Goal: Participate in discussion: Engage in conversation with other users on a specific topic

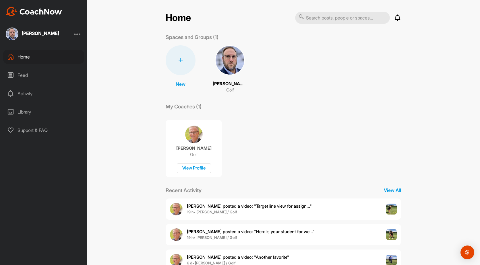
click at [238, 207] on span "[PERSON_NAME] posted a video : " Target line view for assign... "" at bounding box center [249, 205] width 125 height 5
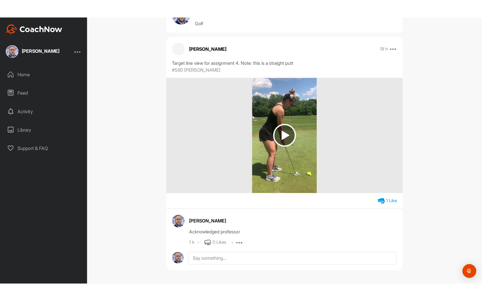
scroll to position [2, 0]
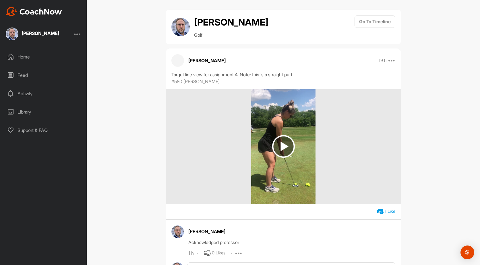
click at [282, 176] on img at bounding box center [283, 146] width 65 height 115
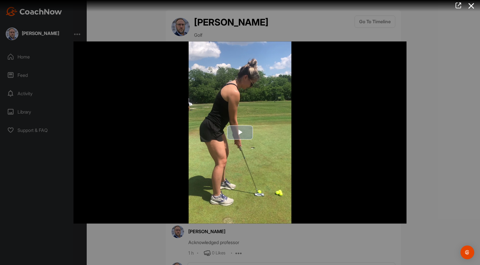
click at [240, 133] on span "Video Player" at bounding box center [240, 133] width 0 height 0
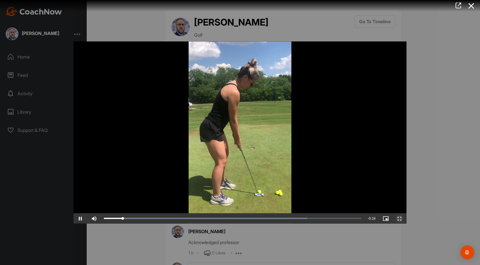
click at [400, 219] on span "Video Player" at bounding box center [399, 219] width 14 height 0
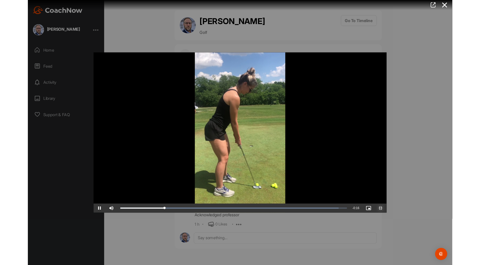
scroll to position [0, 0]
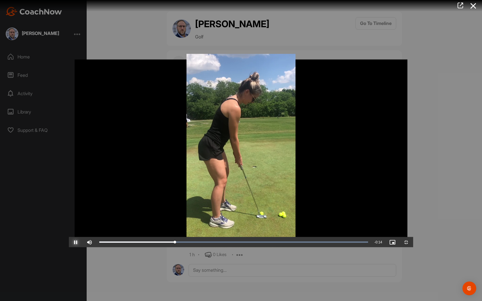
click at [69, 242] on span "Video Player" at bounding box center [76, 242] width 14 height 0
click at [413, 242] on span "Video Player" at bounding box center [406, 242] width 14 height 0
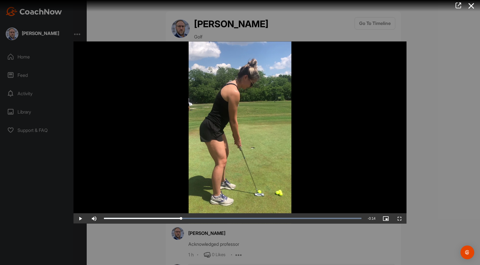
click at [446, 146] on div at bounding box center [240, 132] width 480 height 265
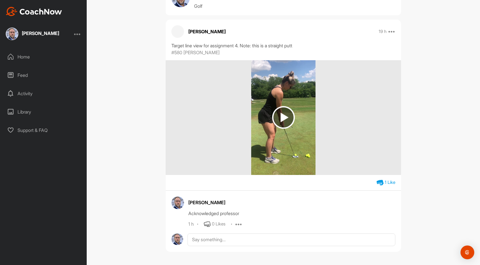
scroll to position [2, 0]
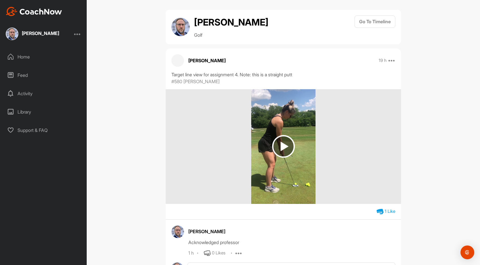
click at [259, 223] on div "Daniel Pinion Acknowledged professor 1 h 0 Likes Edit Delete" at bounding box center [283, 247] width 235 height 56
click at [254, 211] on div "1 Like" at bounding box center [283, 211] width 235 height 7
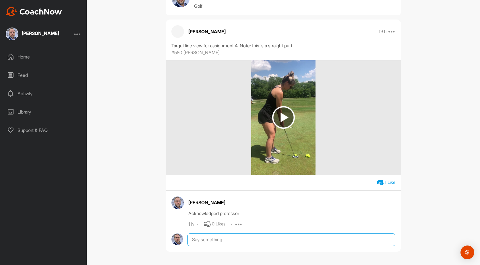
click at [220, 240] on textarea at bounding box center [291, 240] width 208 height 13
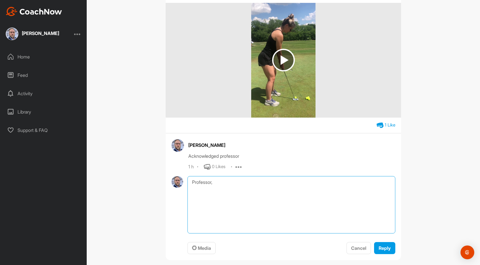
scroll to position [96, 0]
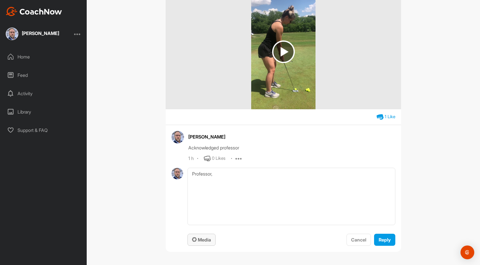
click at [195, 239] on span "Media" at bounding box center [201, 240] width 19 height 6
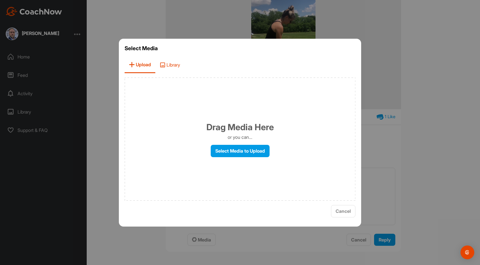
click at [176, 66] on span "Library" at bounding box center [169, 65] width 29 height 16
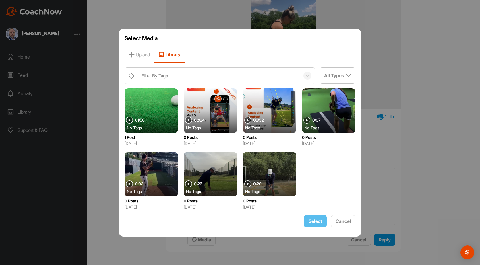
click at [426, 182] on div at bounding box center [240, 132] width 480 height 265
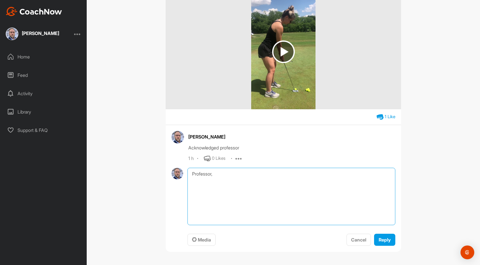
click at [226, 173] on textarea "Professor," at bounding box center [291, 196] width 208 height 57
type textarea "P"
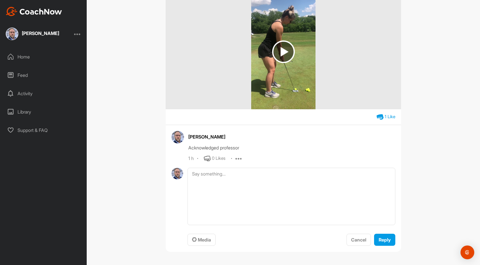
click at [451, 150] on div "Daniel Pinion Golf Go To Timeline Bradley Turner 19 h Report Delete Target line…" at bounding box center [283, 132] width 393 height 265
click at [23, 95] on div "Activity" at bounding box center [43, 93] width 81 height 14
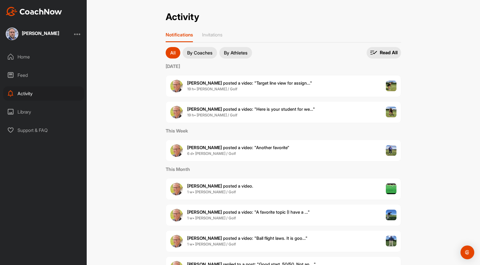
click at [23, 111] on div "Library" at bounding box center [43, 112] width 81 height 14
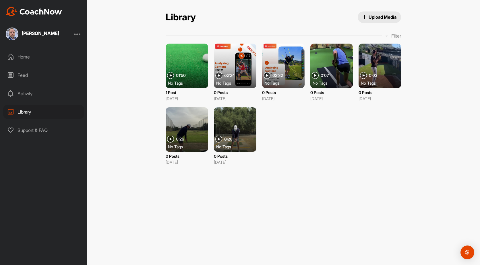
click at [20, 76] on div "Feed" at bounding box center [43, 75] width 81 height 14
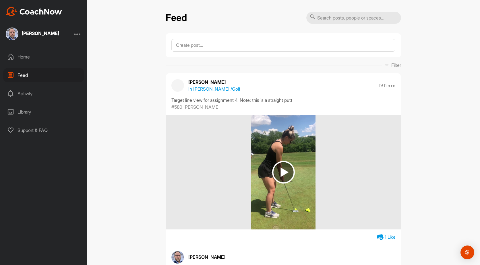
click at [78, 33] on div at bounding box center [77, 33] width 7 height 7
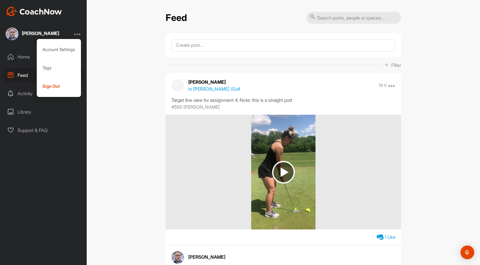
click at [410, 124] on div "Feed Filter Media Type Images Videos Notes Audio Documents Author Bradley Turne…" at bounding box center [283, 132] width 393 height 265
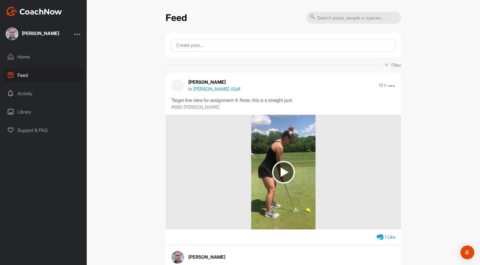
scroll to position [57, 0]
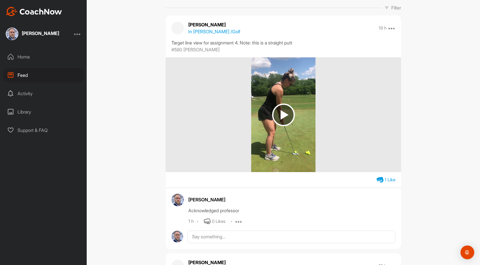
click at [294, 144] on img at bounding box center [283, 114] width 65 height 115
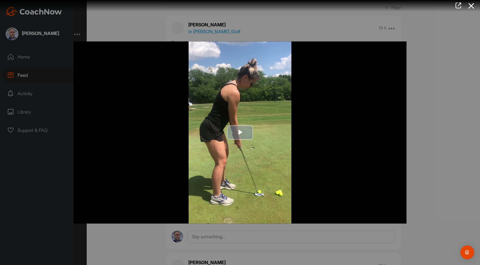
click at [310, 195] on img "Video Player" at bounding box center [239, 133] width 333 height 182
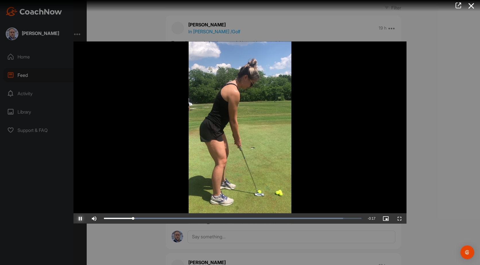
click at [81, 219] on span "Video Player" at bounding box center [80, 219] width 14 height 0
click at [469, 6] on icon at bounding box center [470, 6] width 13 height 11
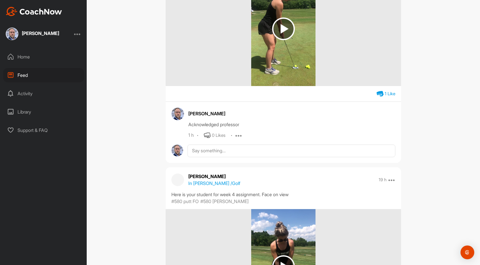
scroll to position [230, 0]
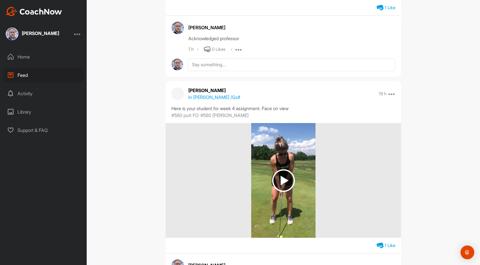
click at [77, 33] on div at bounding box center [77, 33] width 7 height 7
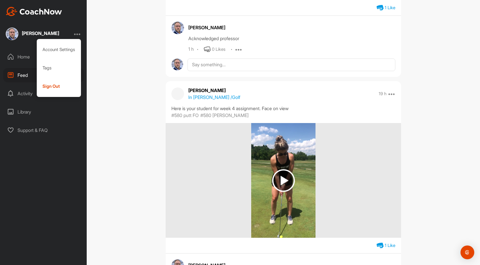
click at [135, 32] on div "Feed Filter Media Type Images Videos Notes Audio Documents Author Bradley Turne…" at bounding box center [283, 132] width 393 height 265
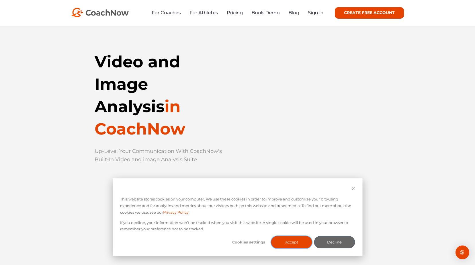
click at [296, 242] on button "Accept" at bounding box center [291, 242] width 41 height 12
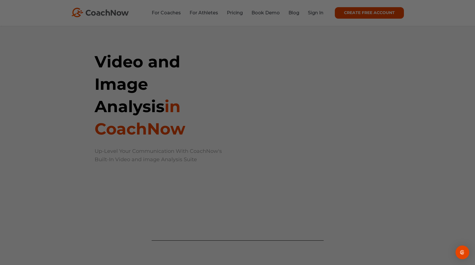
click at [316, 12] on div at bounding box center [240, 134] width 480 height 268
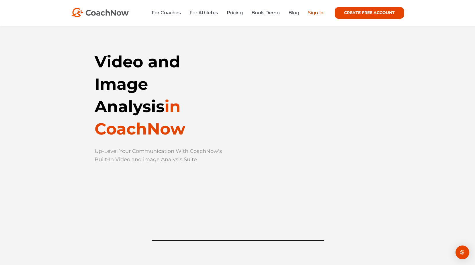
click at [316, 12] on link "Sign In" at bounding box center [315, 12] width 15 height 5
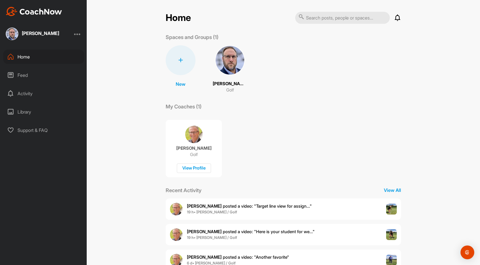
click at [77, 33] on div at bounding box center [77, 33] width 7 height 7
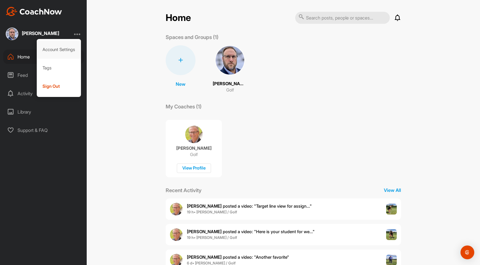
click at [67, 47] on div "Account Settings" at bounding box center [59, 49] width 44 height 18
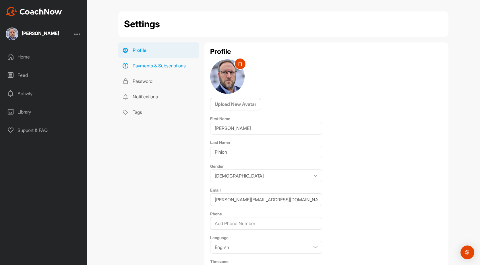
click at [170, 67] on link "Payments & Subscriptions" at bounding box center [158, 65] width 81 height 15
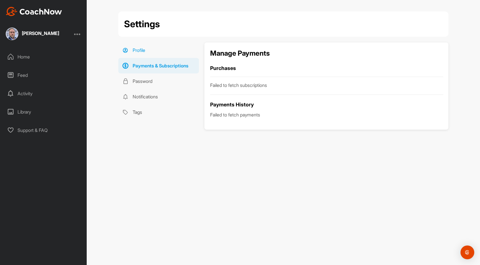
click at [139, 50] on link "Profile" at bounding box center [158, 49] width 81 height 15
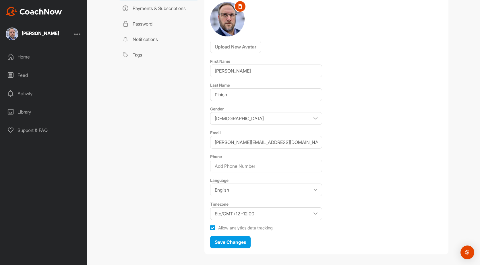
scroll to position [64, 0]
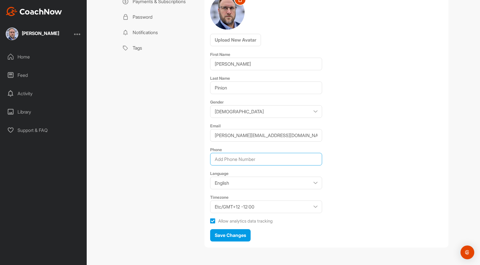
click at [240, 160] on input "Phone" at bounding box center [266, 159] width 112 height 13
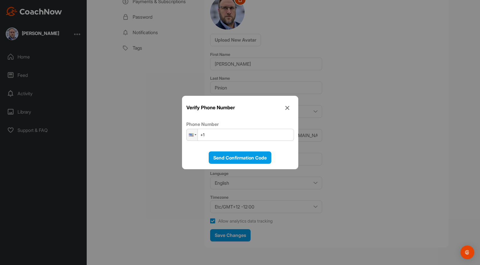
click at [288, 108] on icon at bounding box center [287, 107] width 13 height 13
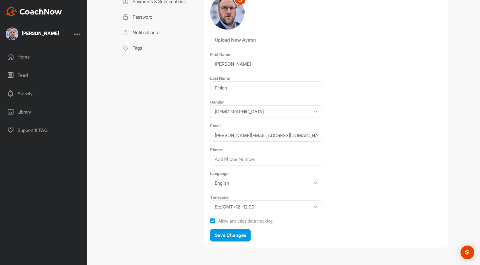
scroll to position [0, 0]
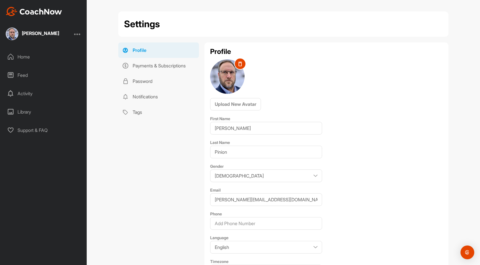
click at [21, 56] on div "Home" at bounding box center [43, 57] width 81 height 14
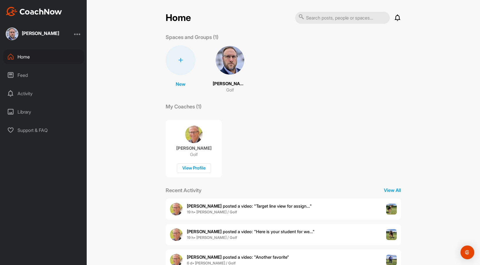
click at [197, 147] on p "Bradley Turner" at bounding box center [193, 148] width 35 height 6
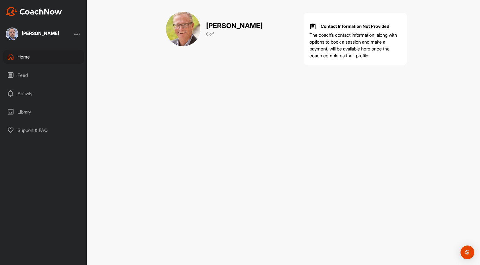
click at [25, 55] on div "Home" at bounding box center [43, 57] width 81 height 14
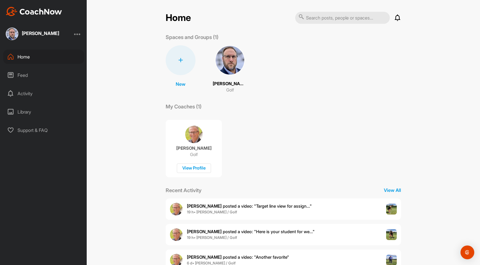
scroll to position [29, 0]
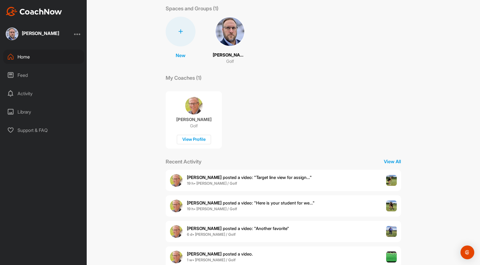
click at [283, 178] on span "Bradley T. posted a video : " Target line view for assign... "" at bounding box center [249, 177] width 125 height 5
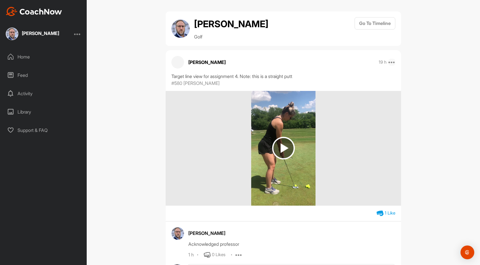
click at [388, 63] on icon at bounding box center [391, 62] width 7 height 7
click at [425, 75] on div "Daniel Pinion Golf Go To Timeline Bradley Turner 19 h Report Delete Target line…" at bounding box center [283, 132] width 393 height 265
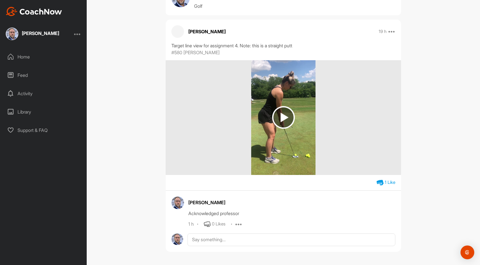
click at [237, 223] on icon at bounding box center [238, 224] width 7 height 7
click at [237, 242] on p "Edit" at bounding box center [238, 243] width 8 height 6
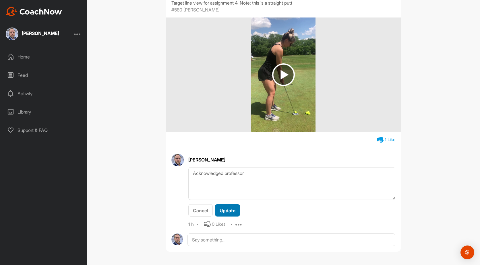
click at [235, 210] on button "Update" at bounding box center [227, 210] width 25 height 12
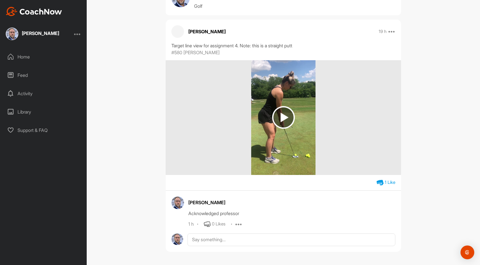
scroll to position [31, 0]
click at [281, 117] on img at bounding box center [283, 117] width 23 height 23
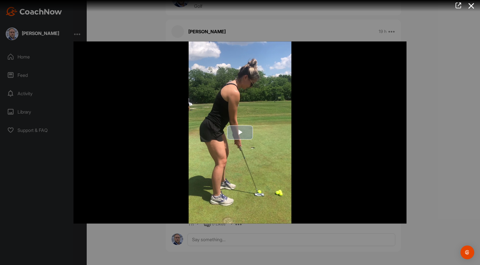
click at [240, 133] on span "Video Player" at bounding box center [240, 133] width 0 height 0
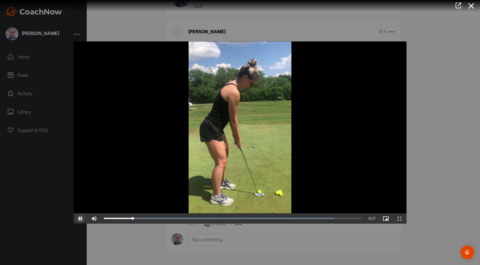
click at [81, 219] on span "Video Player" at bounding box center [80, 219] width 14 height 0
click at [399, 207] on video "Video Player" at bounding box center [239, 133] width 333 height 182
click at [400, 207] on video "Video Player" at bounding box center [239, 133] width 333 height 182
click at [369, 73] on video "Video Player" at bounding box center [239, 133] width 333 height 182
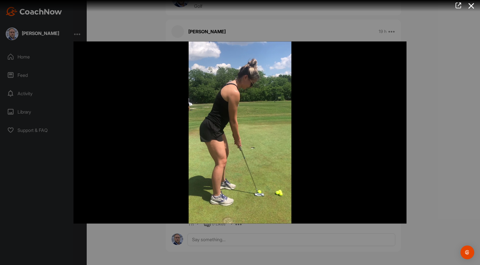
click at [331, 129] on video "Video Player" at bounding box center [239, 133] width 333 height 182
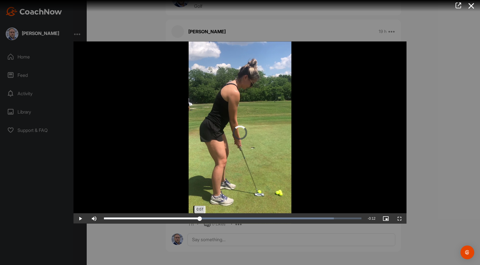
drag, startPoint x: 212, startPoint y: 217, endPoint x: 198, endPoint y: 218, distance: 13.8
click at [198, 218] on div "0:07" at bounding box center [152, 219] width 96 height 2
click at [134, 101] on video "Video Player" at bounding box center [239, 133] width 333 height 182
